Goal: Task Accomplishment & Management: Use online tool/utility

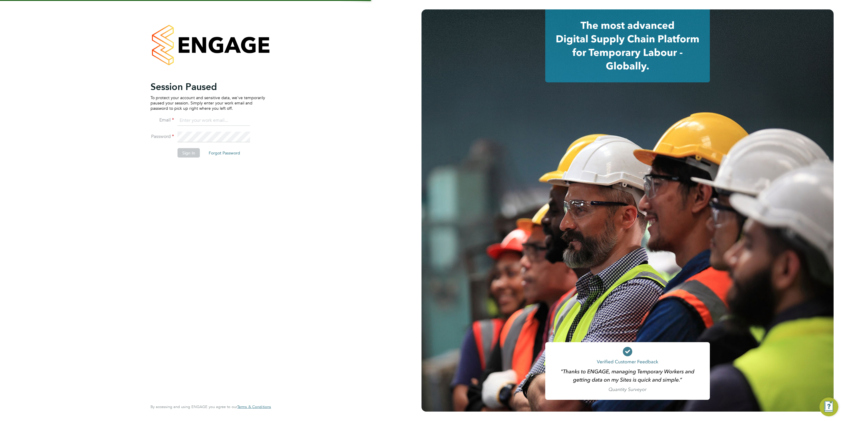
type input "chloe@protechltd.co.uk"
click at [191, 148] on button "Sign In" at bounding box center [189, 152] width 22 height 9
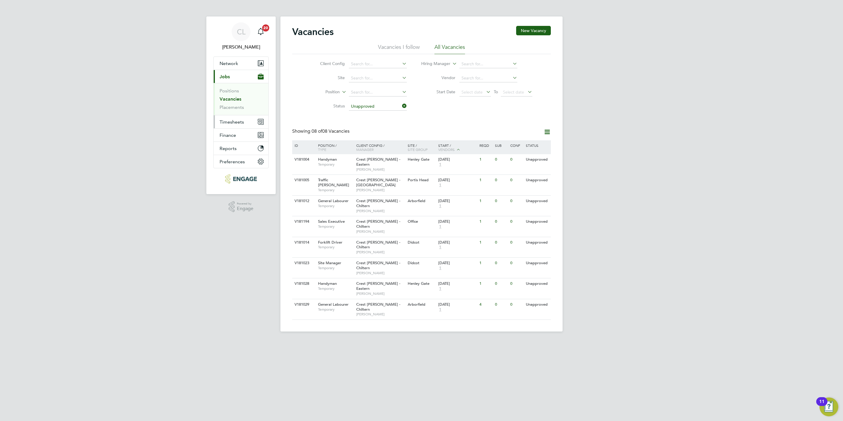
click at [221, 117] on button "Timesheets" at bounding box center [241, 121] width 55 height 13
click at [235, 103] on link "Timesheets" at bounding box center [232, 104] width 24 height 6
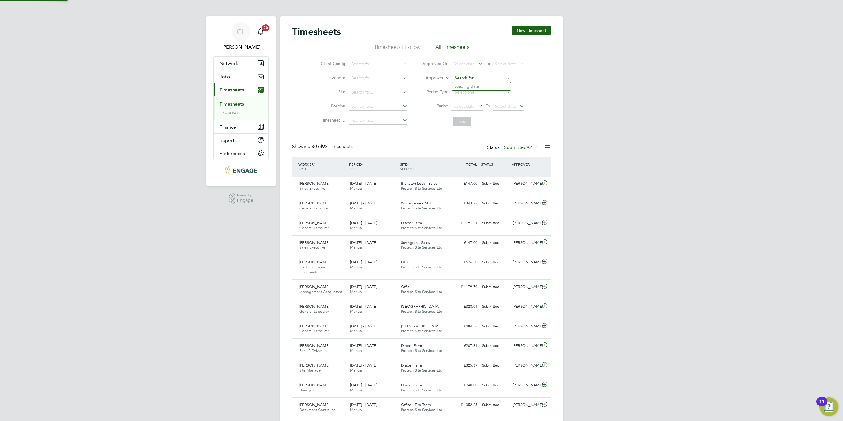
click at [474, 77] on input at bounding box center [482, 78] width 58 height 8
click at [471, 86] on li "Lisa Benbrook" at bounding box center [481, 86] width 58 height 8
type input "[PERSON_NAME]"
click at [462, 120] on button "Filter" at bounding box center [462, 120] width 19 height 9
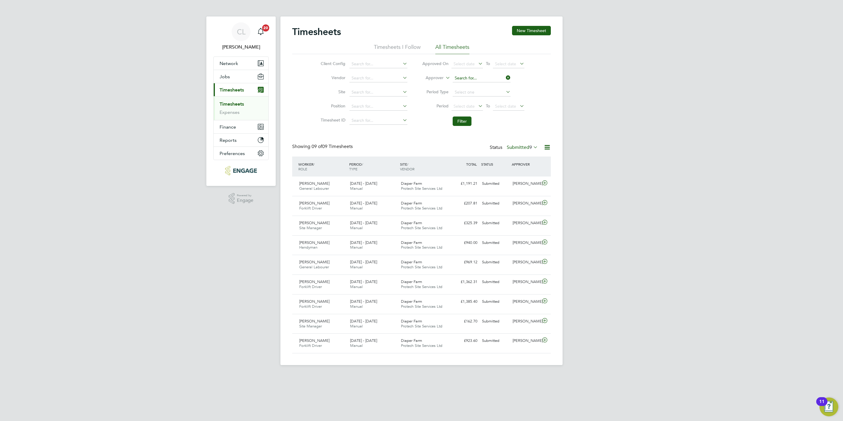
click at [484, 79] on input at bounding box center [482, 78] width 58 height 8
click at [471, 110] on li "Mark Allen" at bounding box center [481, 110] width 58 height 8
type input "[PERSON_NAME]"
click at [467, 123] on button "Filter" at bounding box center [462, 120] width 19 height 9
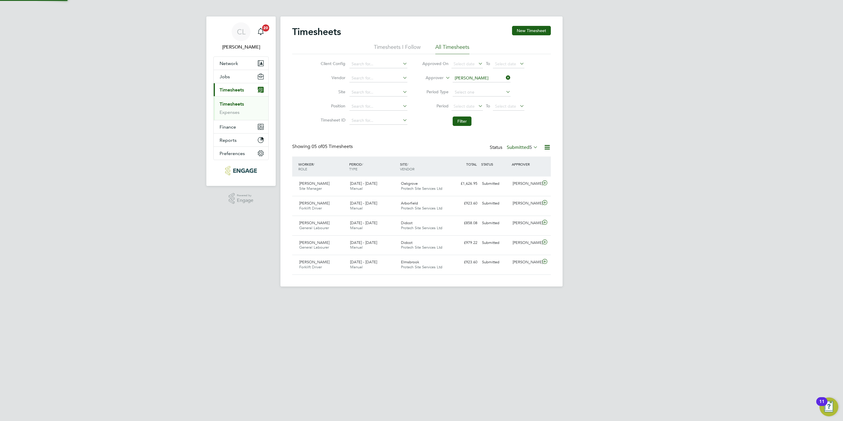
scroll to position [15, 51]
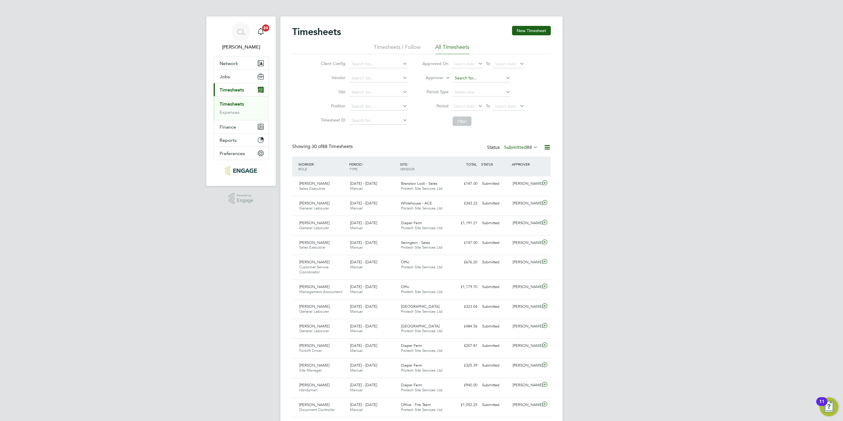
click at [487, 77] on input at bounding box center [482, 78] width 58 height 8
click at [483, 86] on li "M a [PERSON_NAME]" at bounding box center [481, 86] width 58 height 8
type input "[PERSON_NAME]"
click at [463, 120] on button "Filter" at bounding box center [462, 120] width 19 height 9
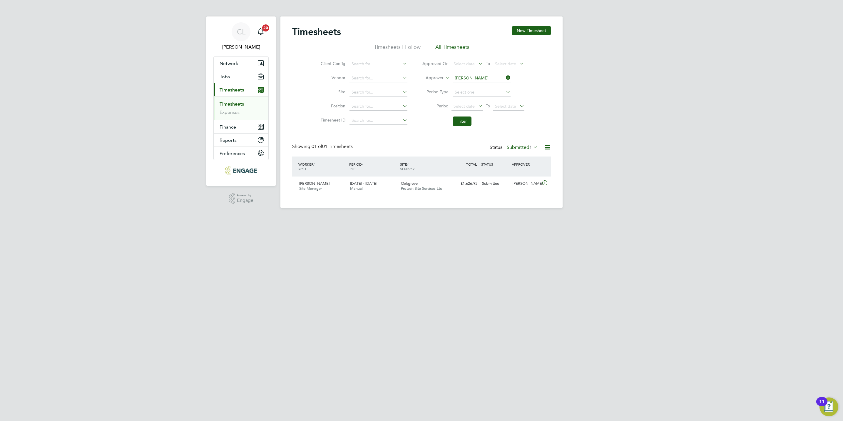
click at [505, 78] on icon at bounding box center [505, 77] width 0 height 8
click at [463, 122] on button "Filter" at bounding box center [462, 120] width 19 height 9
